Goal: Task Accomplishment & Management: Use online tool/utility

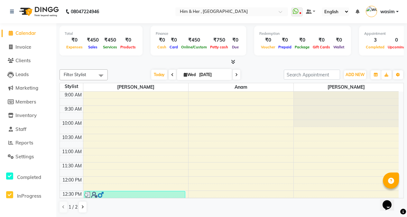
click at [30, 33] on span "Calendar" at bounding box center [25, 33] width 21 height 6
click at [27, 47] on span "Invoice" at bounding box center [23, 47] width 16 height 6
select select "5934"
select select "service"
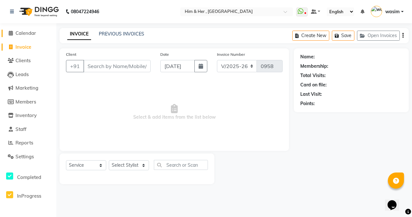
click at [27, 33] on span "Calendar" at bounding box center [25, 33] width 21 height 6
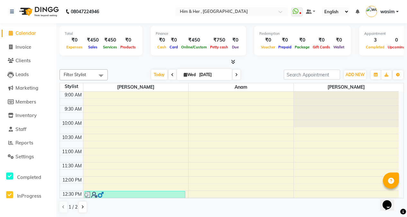
click at [28, 32] on span "Calendar" at bounding box center [25, 33] width 21 height 6
